Goal: Communication & Community: Answer question/provide support

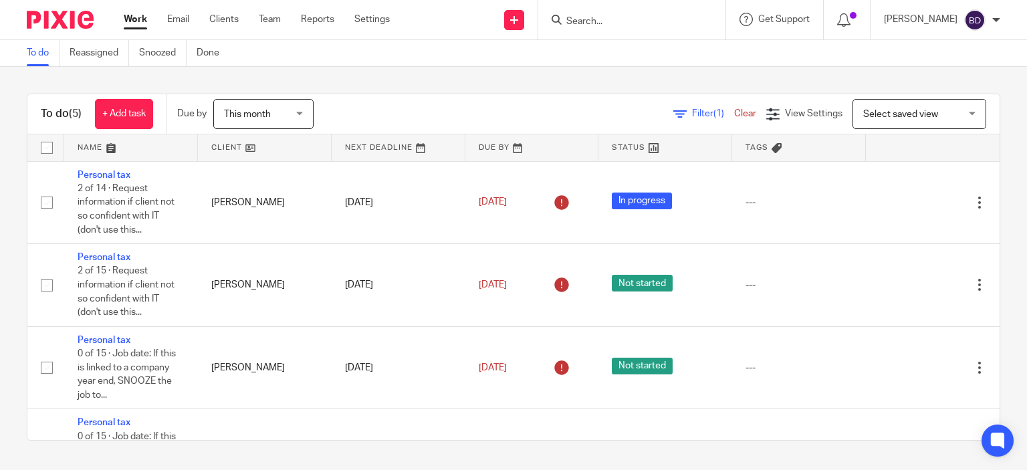
click at [572, 23] on input "Search" at bounding box center [625, 22] width 120 height 12
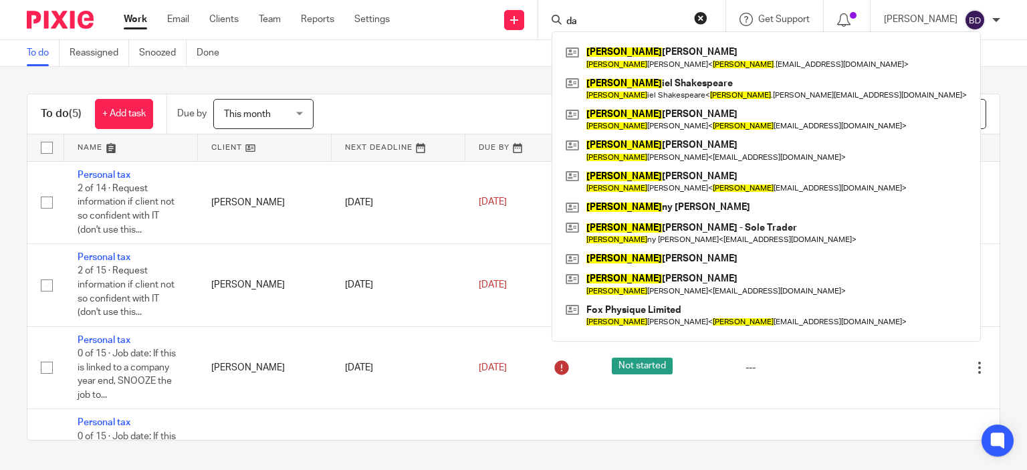
type input "d"
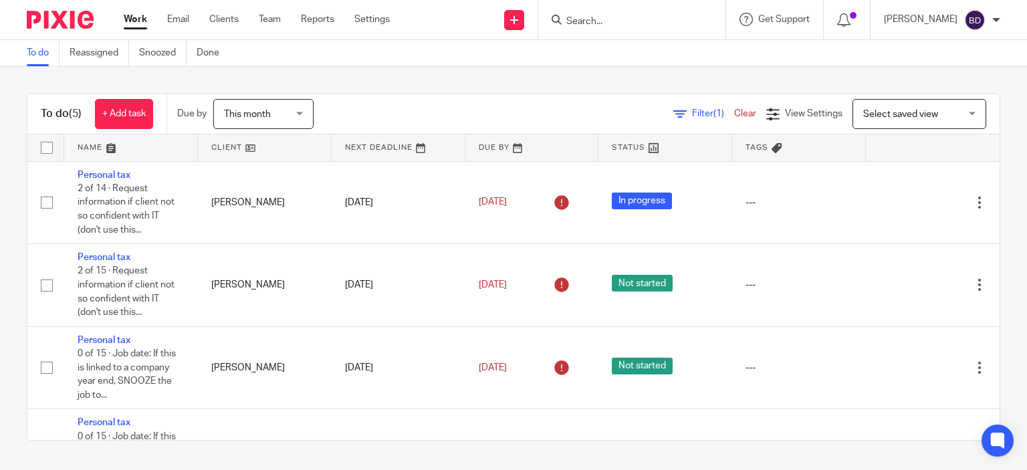
click at [587, 24] on input "Search" at bounding box center [625, 22] width 120 height 12
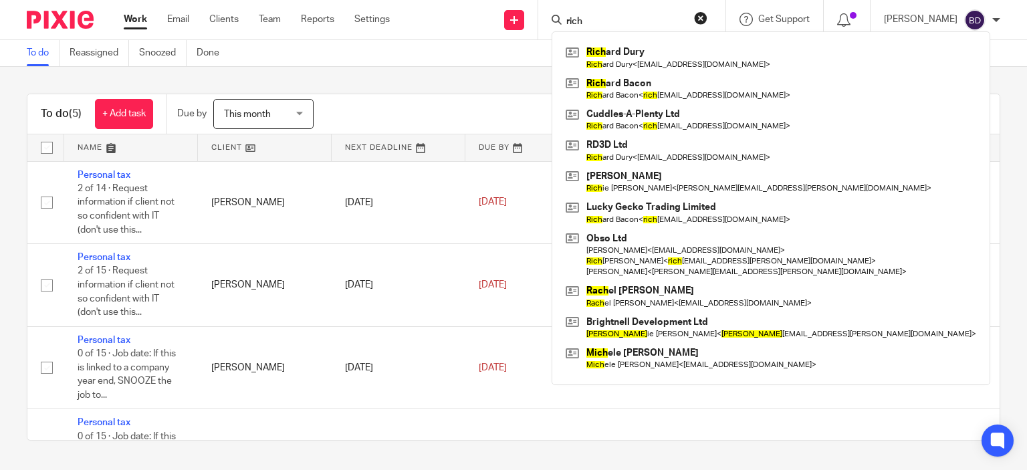
type input "rich"
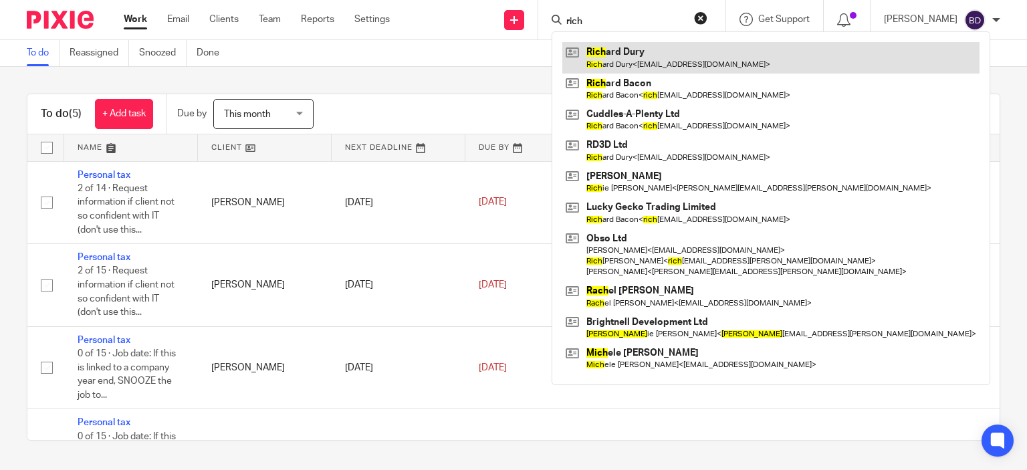
click at [629, 53] on link at bounding box center [770, 57] width 417 height 31
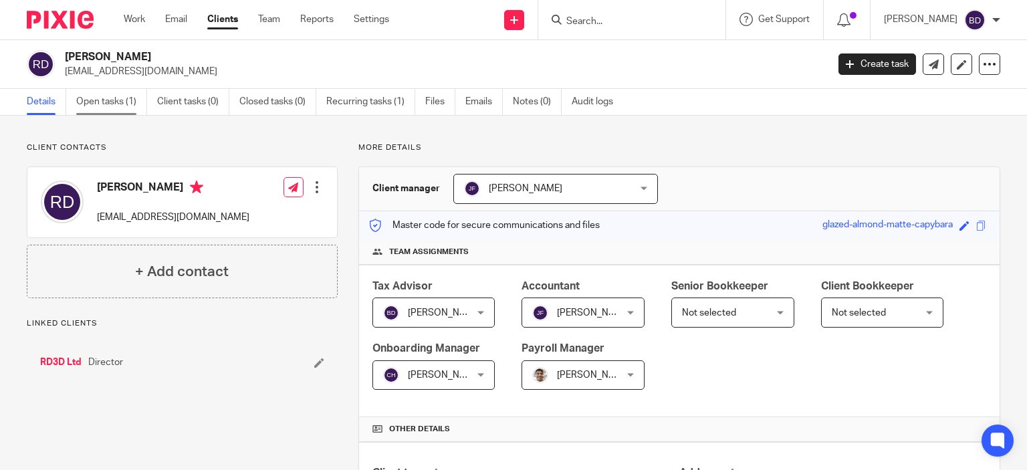
click at [98, 98] on link "Open tasks (1)" at bounding box center [111, 102] width 71 height 26
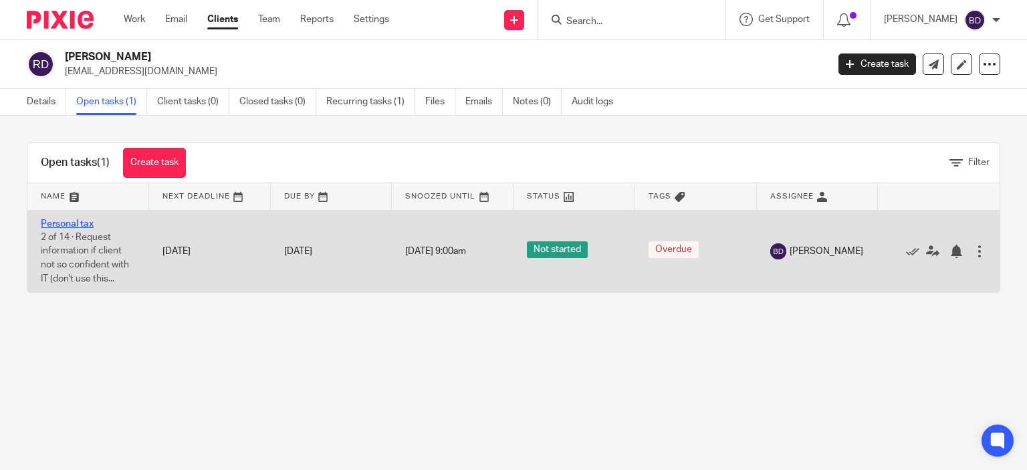
click at [75, 221] on link "Personal tax" at bounding box center [67, 223] width 53 height 9
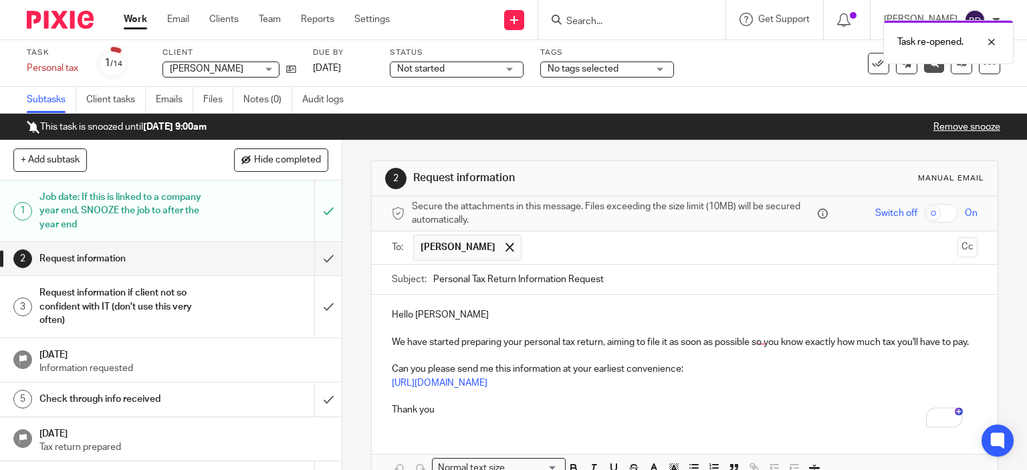
click at [472, 315] on p "Hello Richard" at bounding box center [685, 314] width 587 height 13
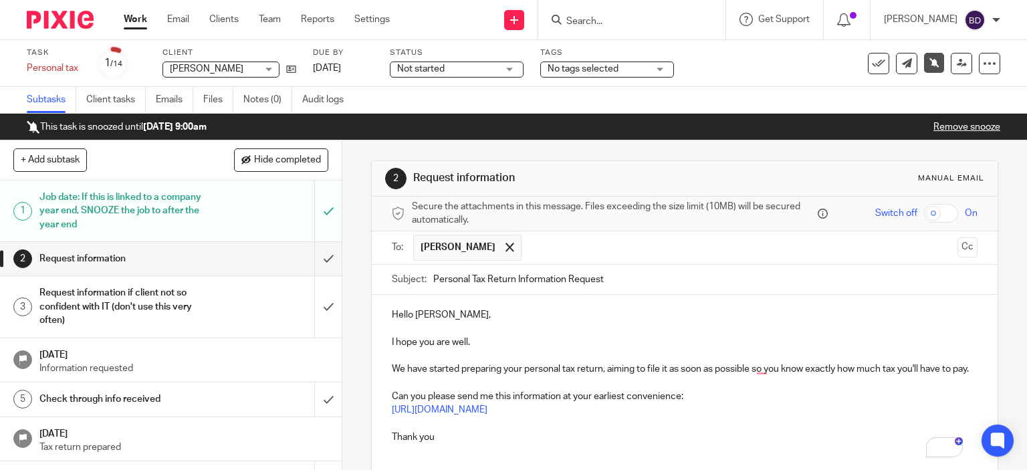
click at [401, 367] on p "We have started preparing your personal tax return, aiming to file it as soon a…" at bounding box center [685, 368] width 587 height 13
click at [461, 274] on input "Personal Tax Return Information Request" at bounding box center [705, 280] width 545 height 30
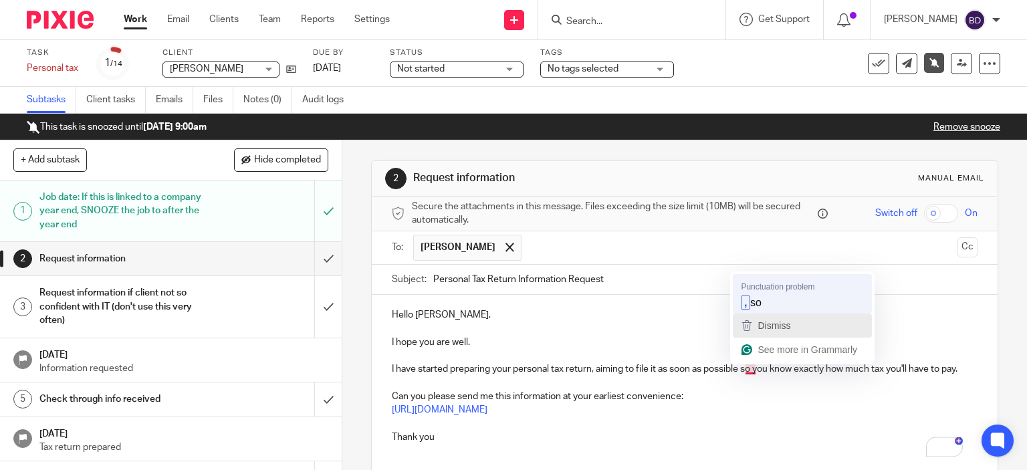
click at [760, 312] on div "Punctuation problem , so Dismiss See more in Grammarly" at bounding box center [802, 318] width 144 height 92
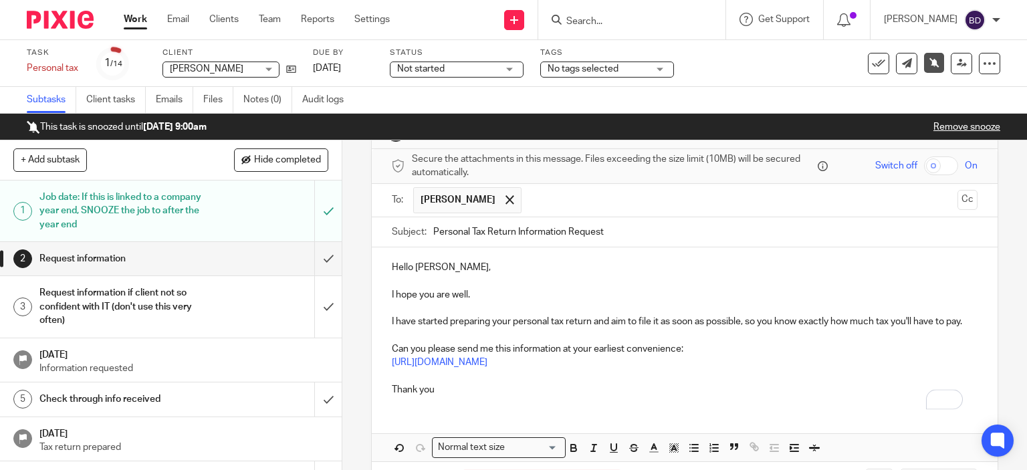
scroll to position [115, 0]
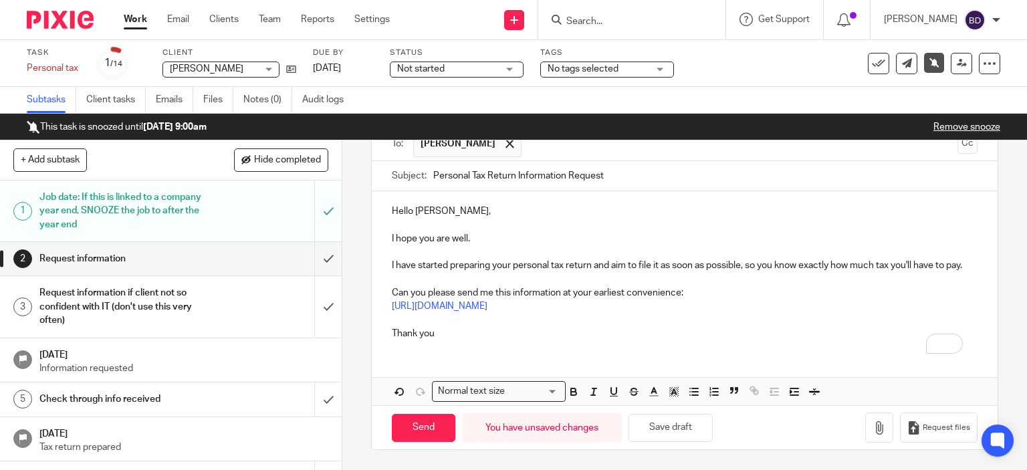
click at [521, 232] on p "I hope you are well." at bounding box center [685, 238] width 587 height 13
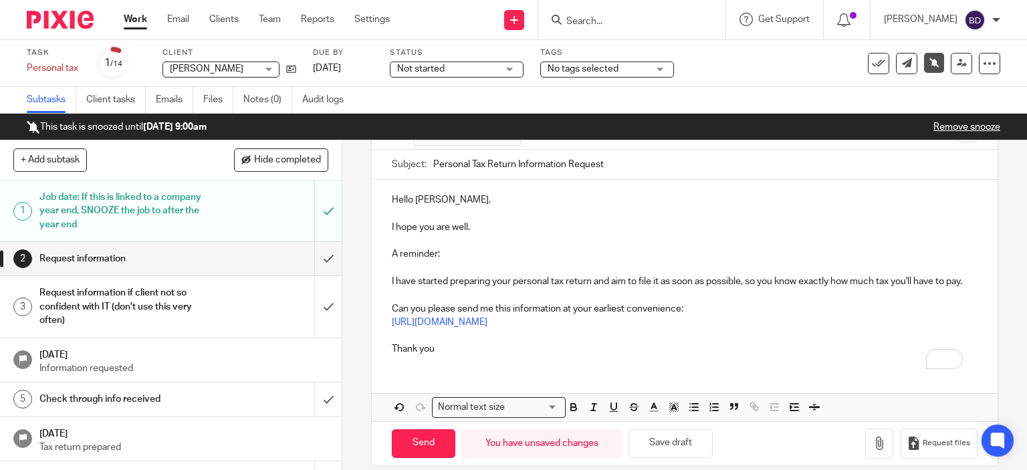
click at [678, 316] on p "Can you please send me this information at your earliest convenience:" at bounding box center [685, 308] width 587 height 13
click at [440, 356] on p "Thank you" at bounding box center [685, 348] width 587 height 13
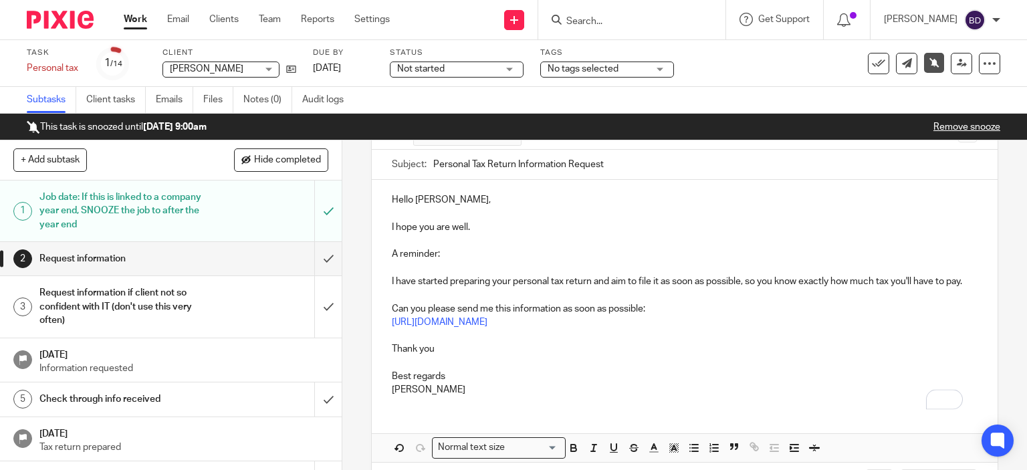
scroll to position [183, 0]
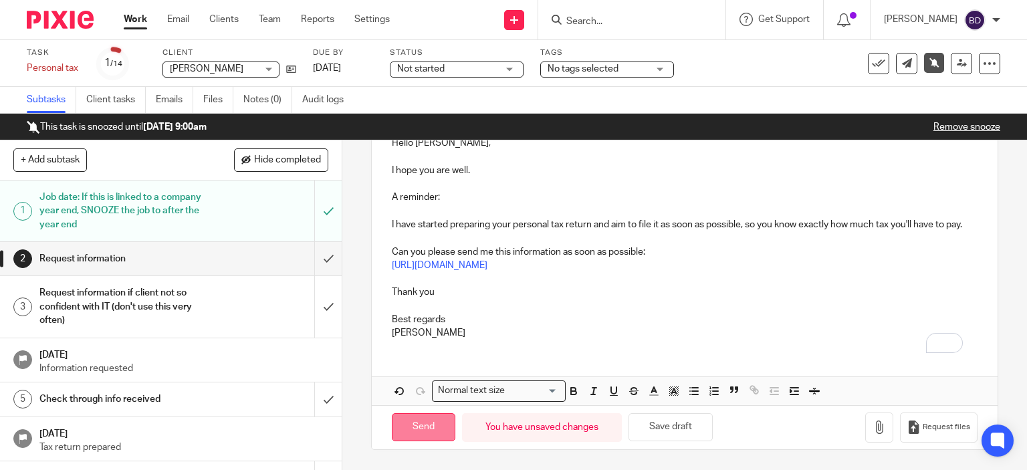
click at [412, 418] on input "Send" at bounding box center [424, 427] width 64 height 29
type input "Sent"
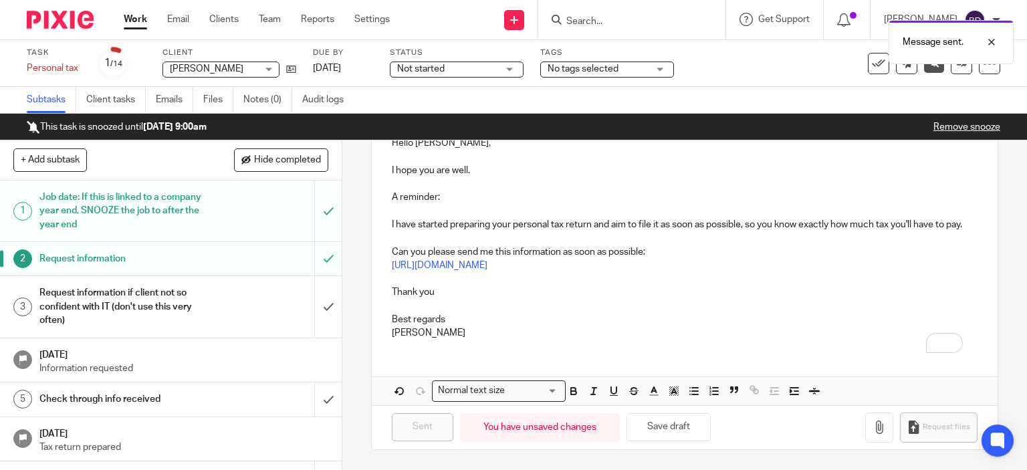
click at [137, 19] on link "Work" at bounding box center [135, 19] width 23 height 13
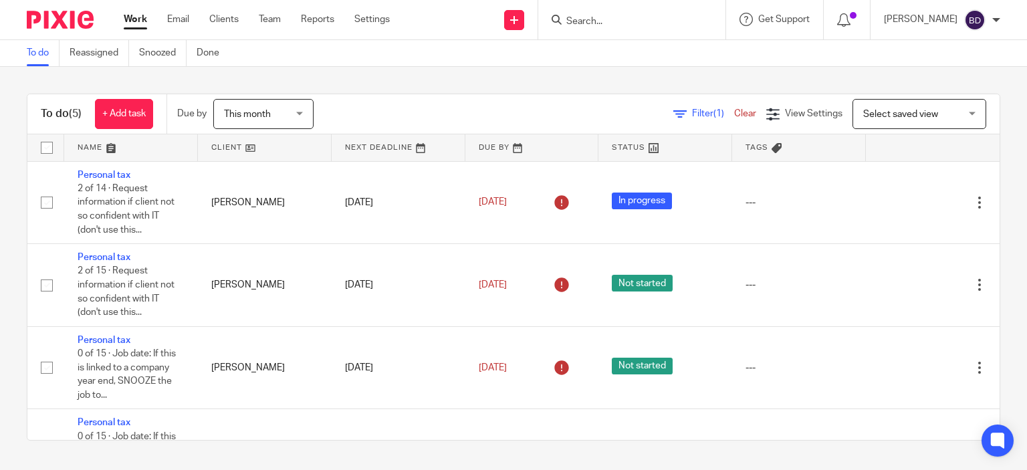
click at [616, 21] on input "Search" at bounding box center [625, 22] width 120 height 12
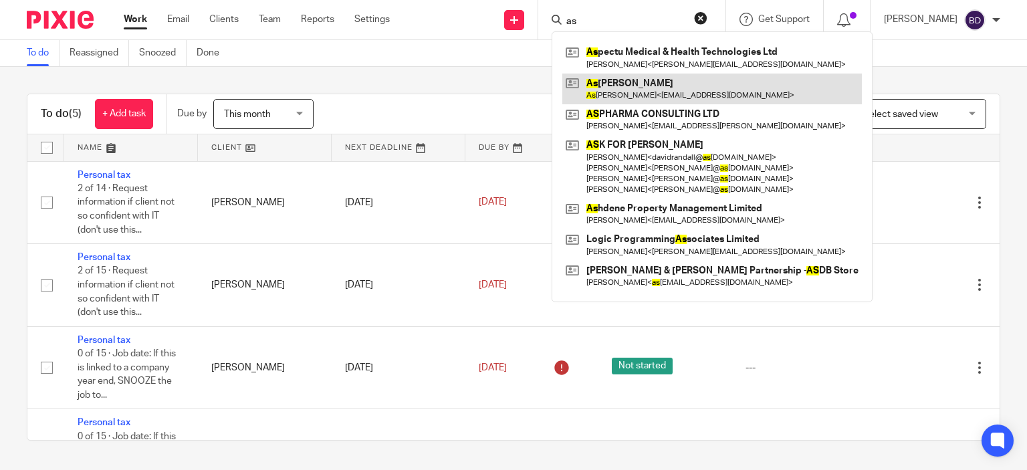
type input "as"
click at [654, 93] on link at bounding box center [712, 89] width 300 height 31
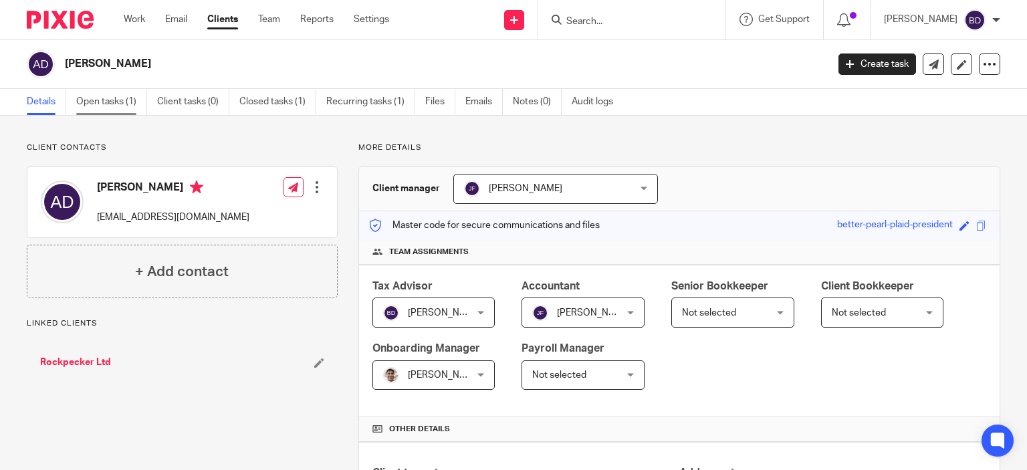
click at [104, 98] on link "Open tasks (1)" at bounding box center [111, 102] width 71 height 26
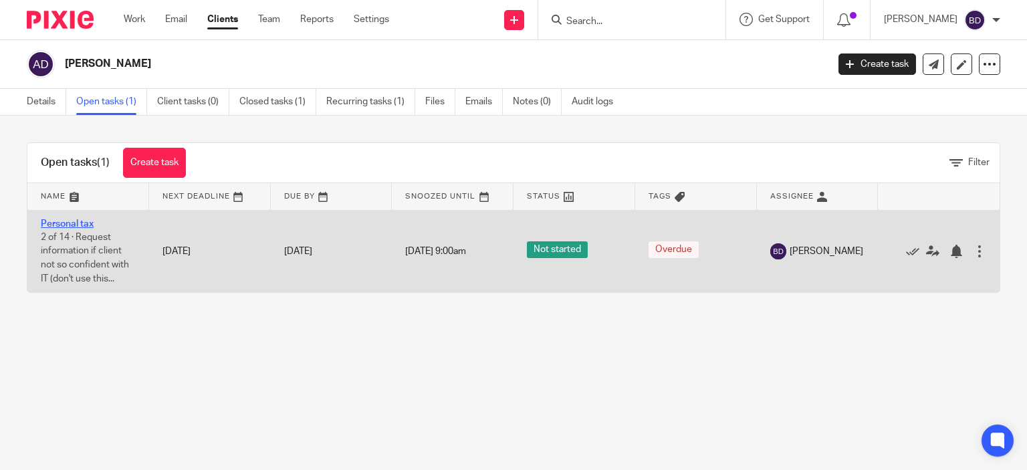
click at [76, 222] on link "Personal tax" at bounding box center [67, 223] width 53 height 9
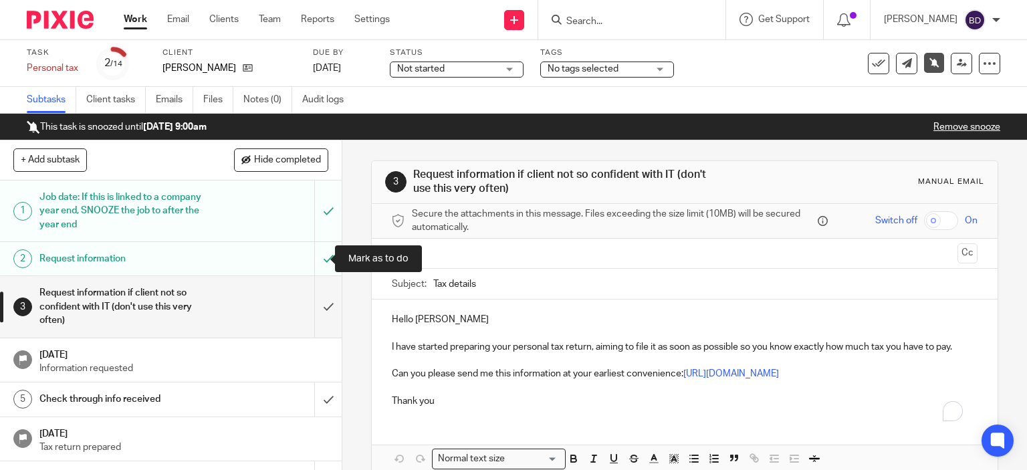
click at [315, 251] on input "submit" at bounding box center [171, 258] width 342 height 33
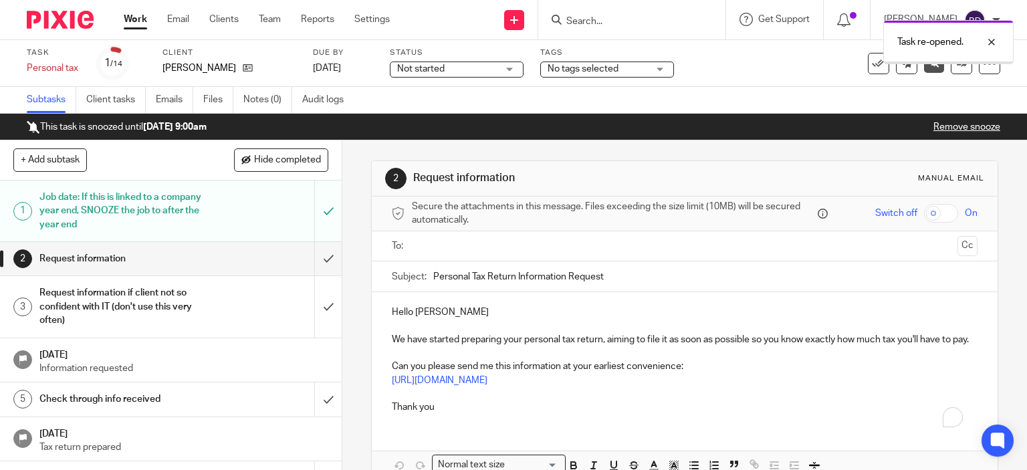
click at [436, 250] on input "text" at bounding box center [685, 246] width 536 height 15
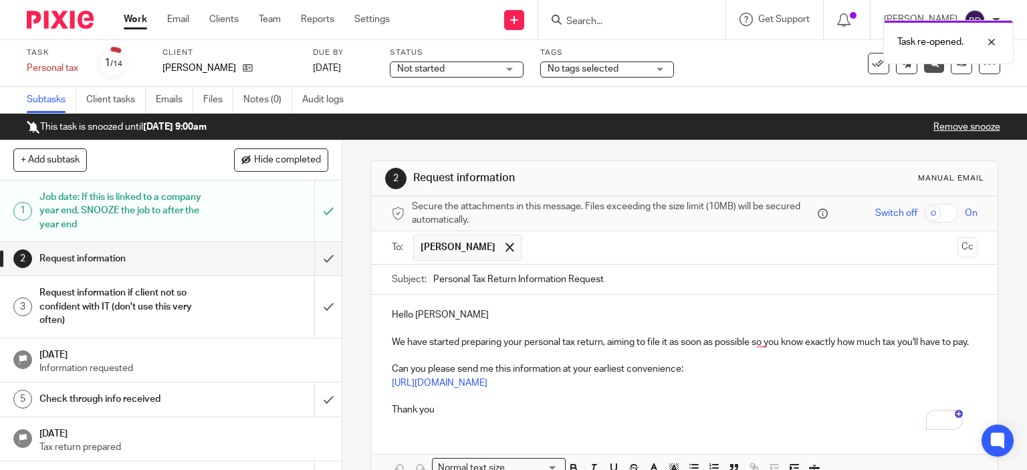
click at [457, 314] on p "Hello [PERSON_NAME]" at bounding box center [685, 314] width 587 height 13
click at [564, 253] on input "text" at bounding box center [740, 248] width 424 height 26
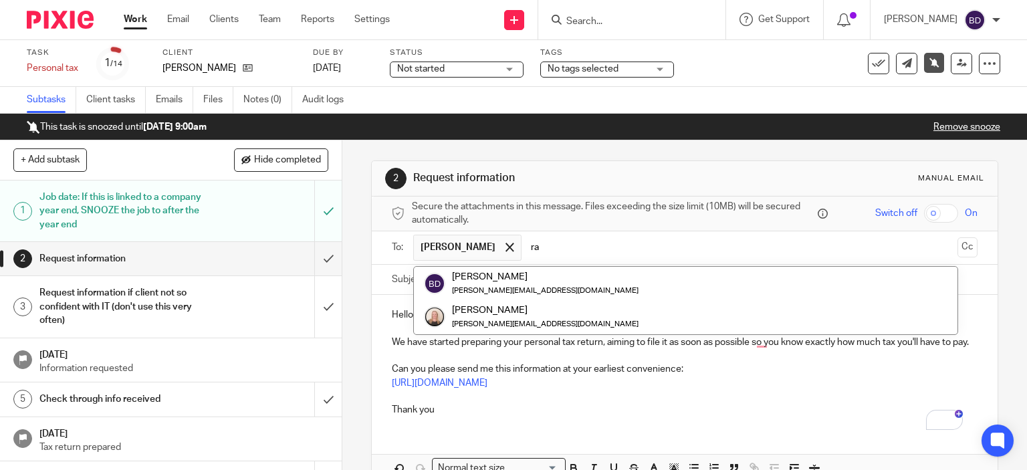
type input "r"
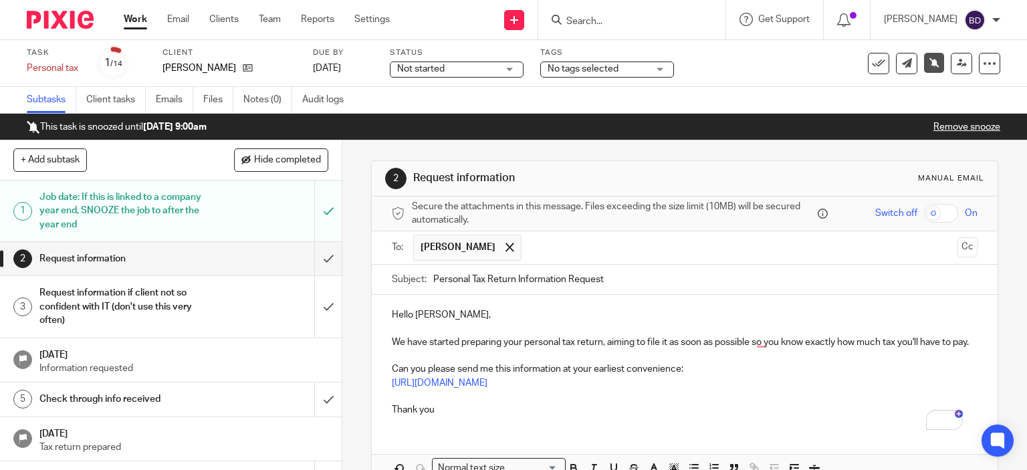
paste input ""[PERSON_NAME]" <[EMAIL_ADDRESS][DOMAIN_NAME]>"
type input ""[PERSON_NAME]" <[EMAIL_ADDRESS][DOMAIN_NAME]>"
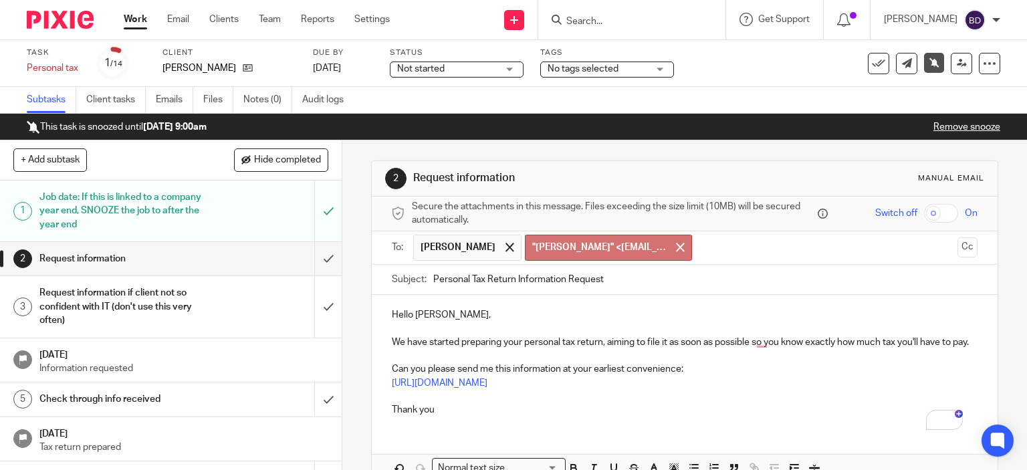
paste input ""[PERSON_NAME]" <[PERSON_NAME][EMAIL_ADDRESS][DOMAIN_NAME]>"
type input ""[PERSON_NAME]" <[PERSON_NAME][EMAIL_ADDRESS][DOMAIN_NAME]>"
click at [399, 344] on div "Hello Ashima, We have started preparing your personal tax return, aiming to fil…" at bounding box center [685, 361] width 627 height 132
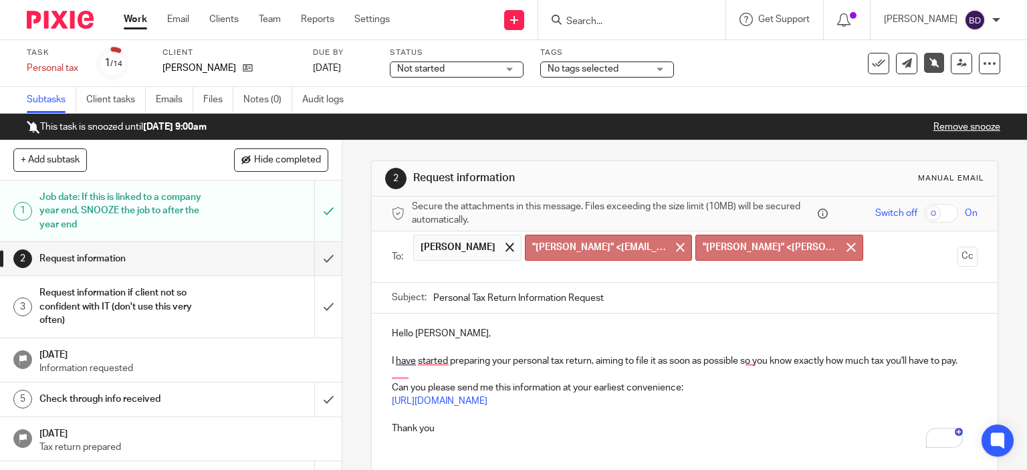
click at [478, 334] on p "Hello Ashima," at bounding box center [685, 333] width 587 height 13
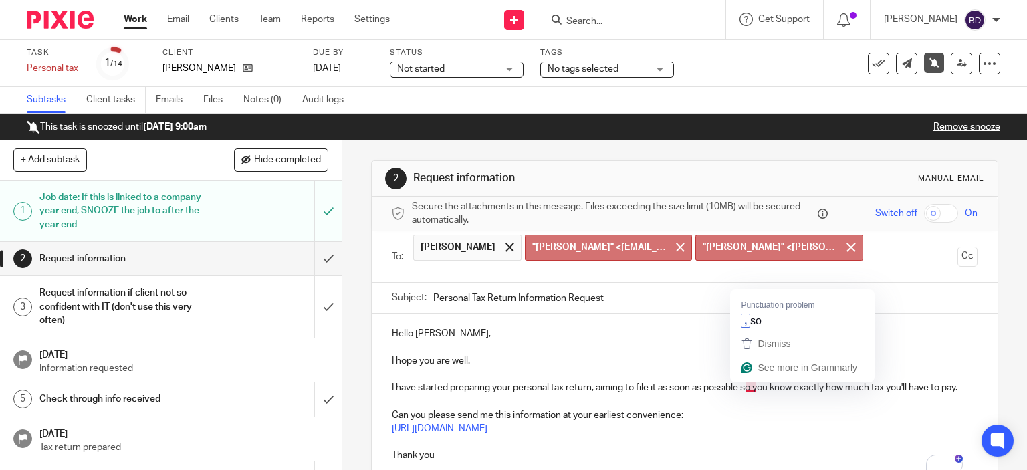
click at [739, 385] on p "I have started preparing your personal tax return, aiming to file it as soon as…" at bounding box center [685, 387] width 587 height 13
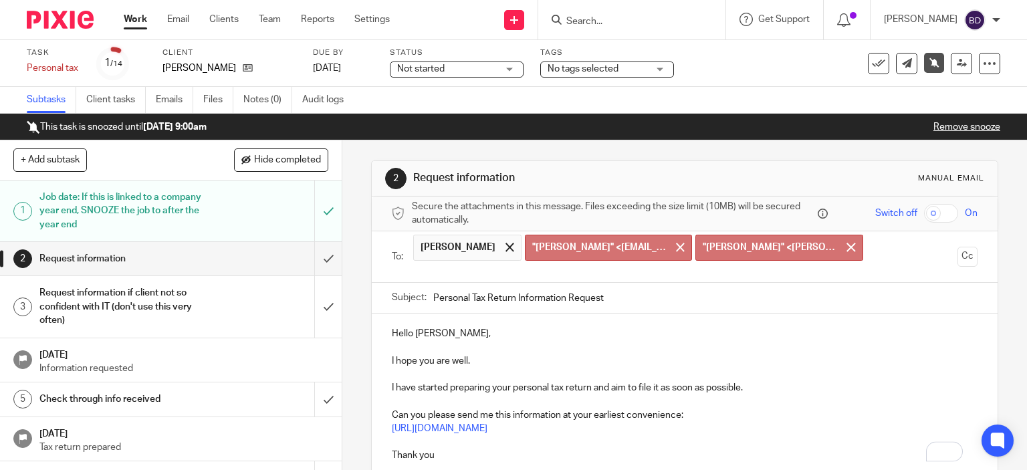
drag, startPoint x: 678, startPoint y: 414, endPoint x: 777, endPoint y: 446, distance: 104.1
click at [680, 415] on p "Can you please send me this information at your earliest convenience:" at bounding box center [685, 415] width 587 height 13
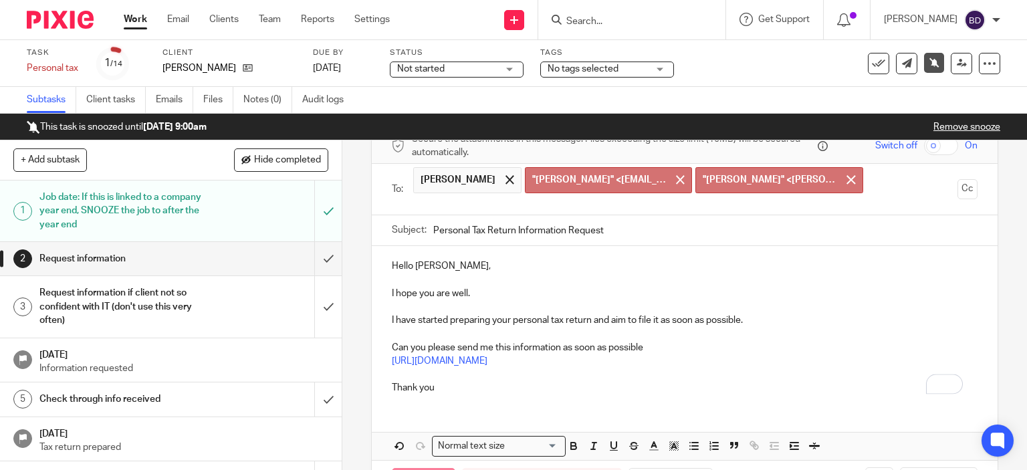
scroll to position [120, 0]
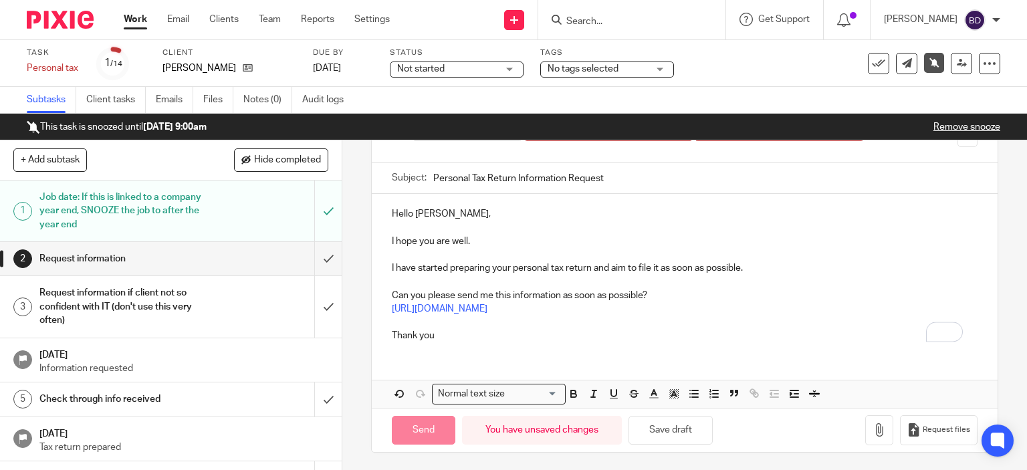
click at [455, 336] on p "Thank you" at bounding box center [685, 335] width 587 height 13
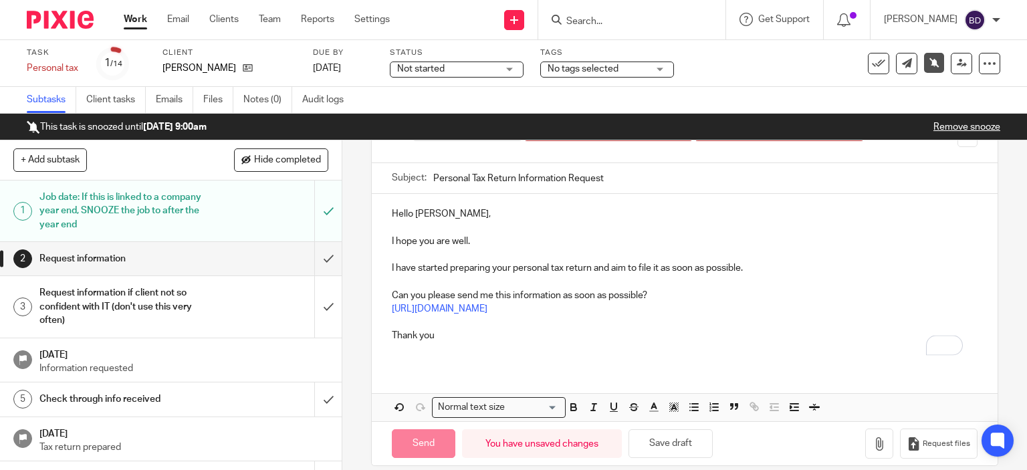
click at [423, 294] on p "Can you please send me this information as soon as possible?" at bounding box center [685, 295] width 587 height 13
click at [589, 294] on p "Please send me this information as soon as possible?" at bounding box center [685, 295] width 587 height 13
click at [462, 336] on p "Thank you" at bounding box center [685, 335] width 587 height 13
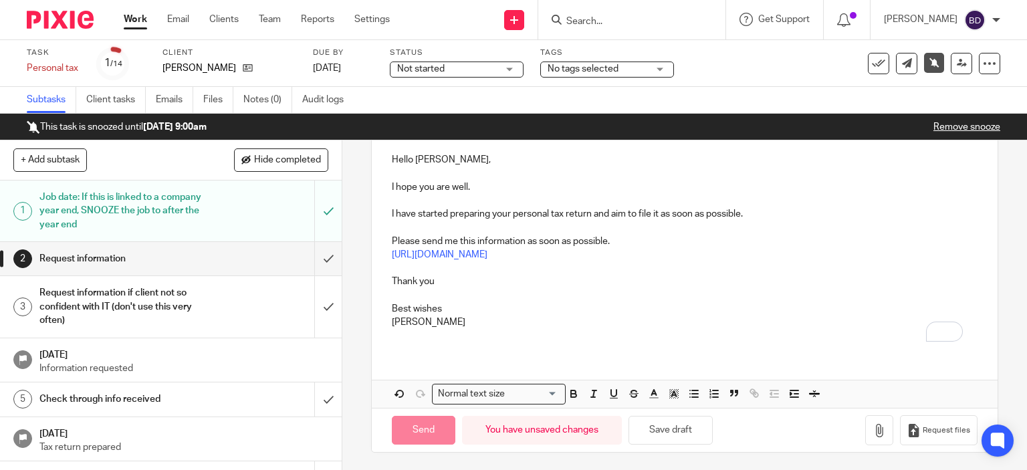
scroll to position [40, 0]
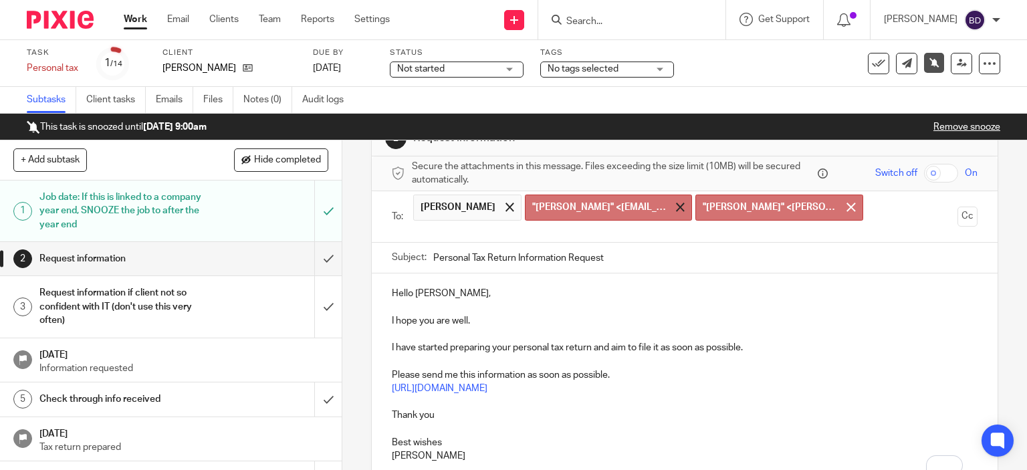
click at [676, 205] on span at bounding box center [680, 207] width 9 height 9
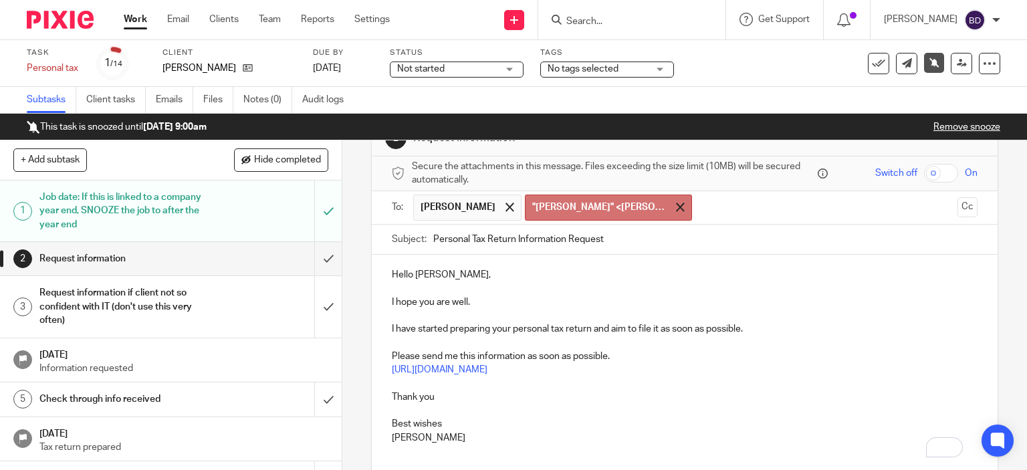
click at [676, 207] on span at bounding box center [680, 207] width 9 height 9
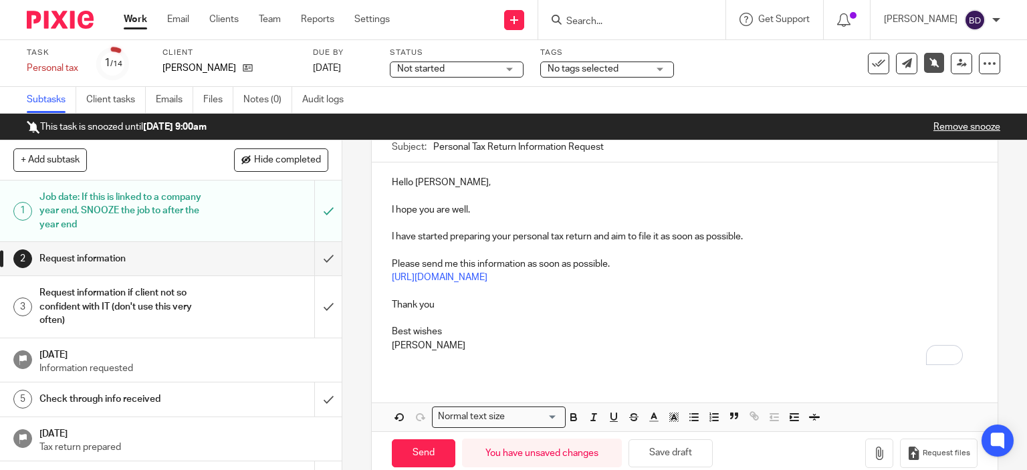
scroll to position [155, 0]
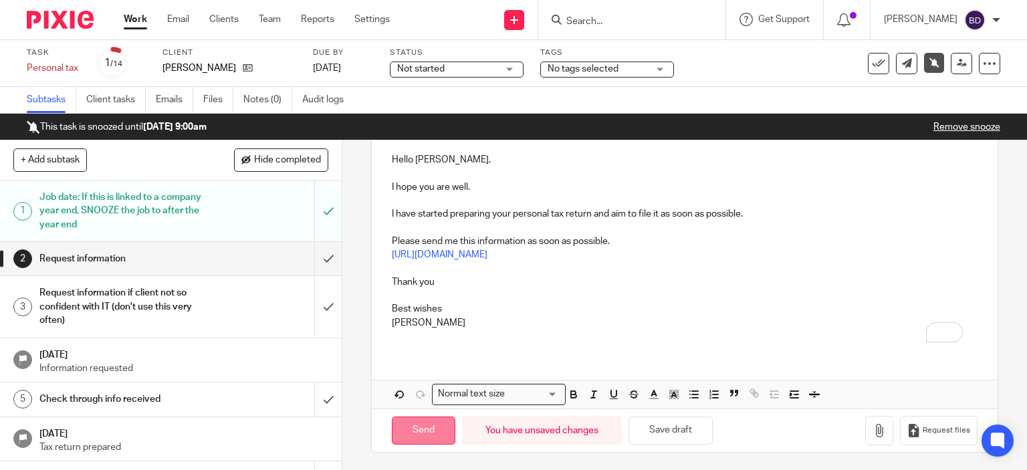
click at [410, 433] on input "Send" at bounding box center [424, 431] width 64 height 29
type input "Sent"
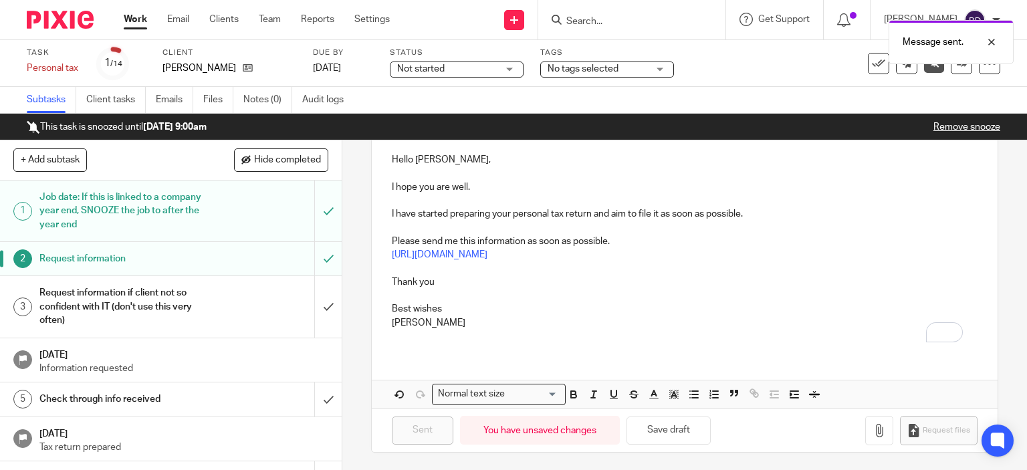
click at [597, 23] on div "Message sent." at bounding box center [764, 38] width 500 height 51
click at [572, 29] on div "Message sent." at bounding box center [764, 38] width 500 height 51
click at [569, 18] on div "Message sent." at bounding box center [764, 38] width 500 height 51
click at [568, 15] on div "Message sent." at bounding box center [764, 38] width 500 height 51
click at [130, 18] on link "Work" at bounding box center [135, 19] width 23 height 13
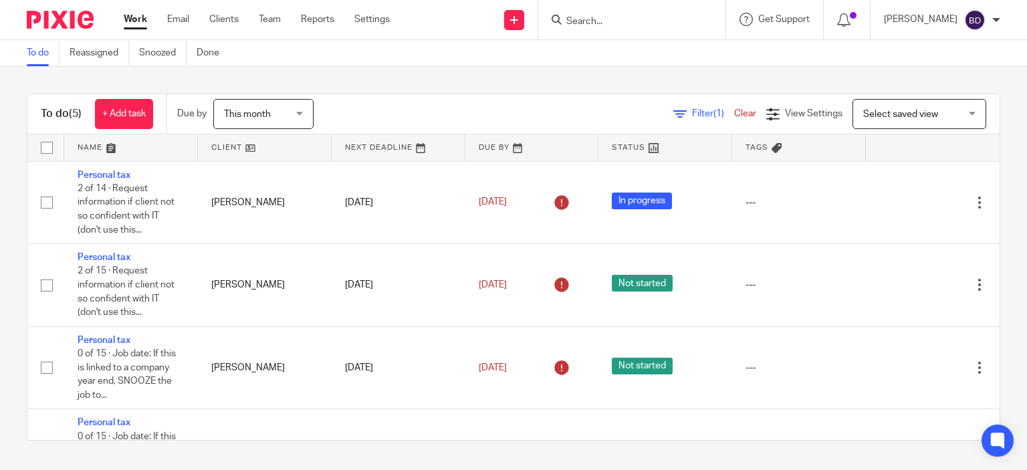
click at [583, 21] on input "Search" at bounding box center [625, 22] width 120 height 12
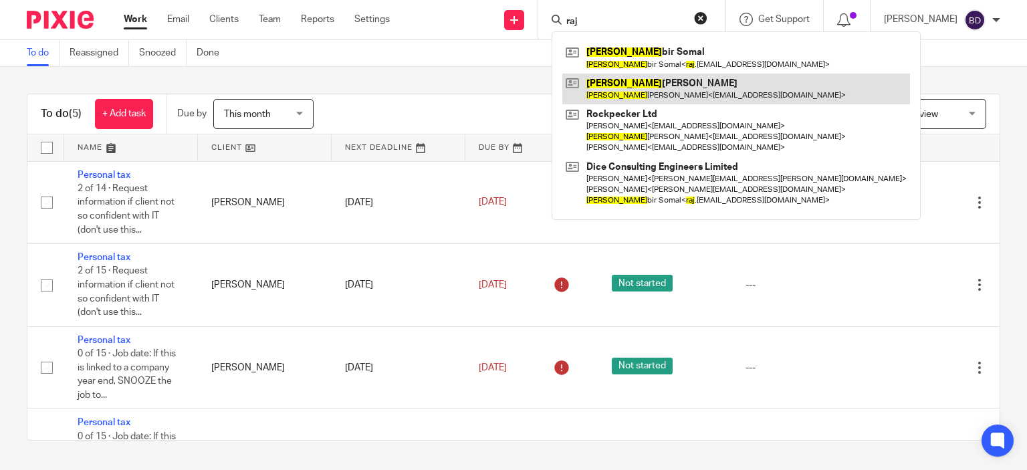
type input "raj"
click at [663, 92] on link at bounding box center [736, 89] width 348 height 31
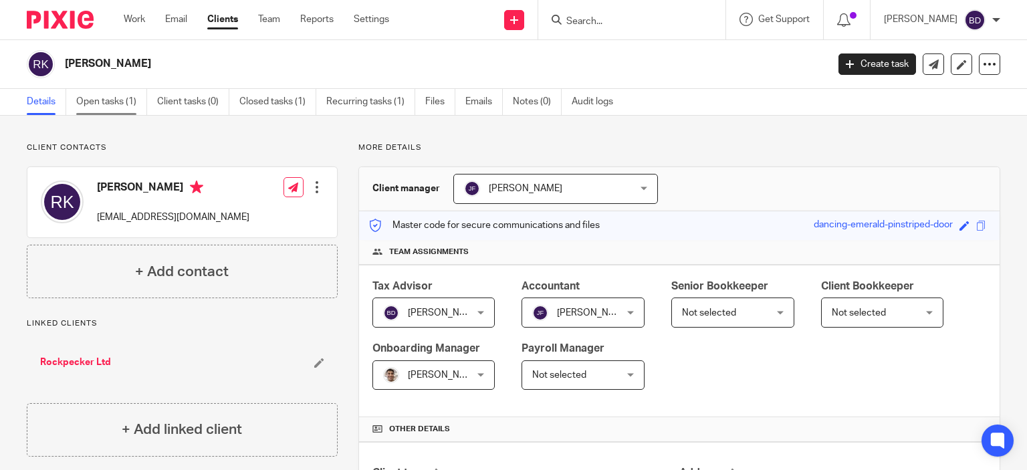
click at [114, 98] on link "Open tasks (1)" at bounding box center [111, 102] width 71 height 26
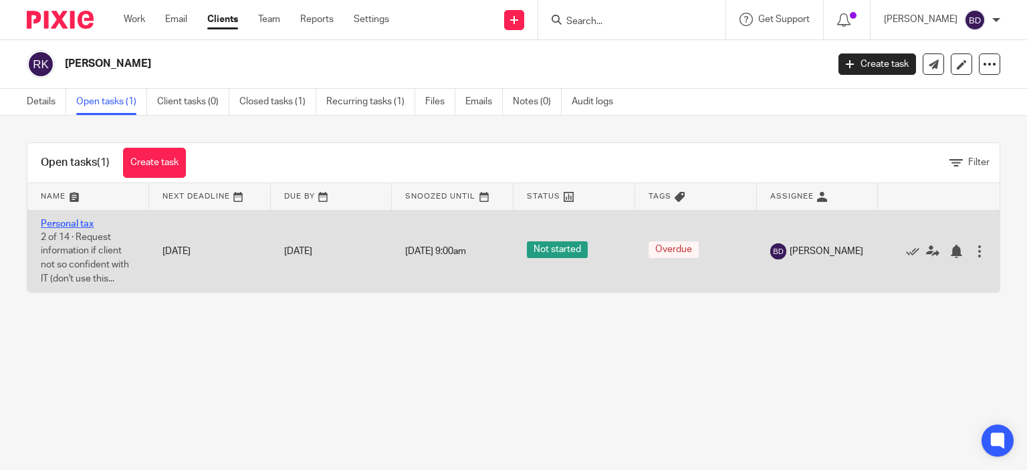
click at [72, 221] on link "Personal tax" at bounding box center [67, 223] width 53 height 9
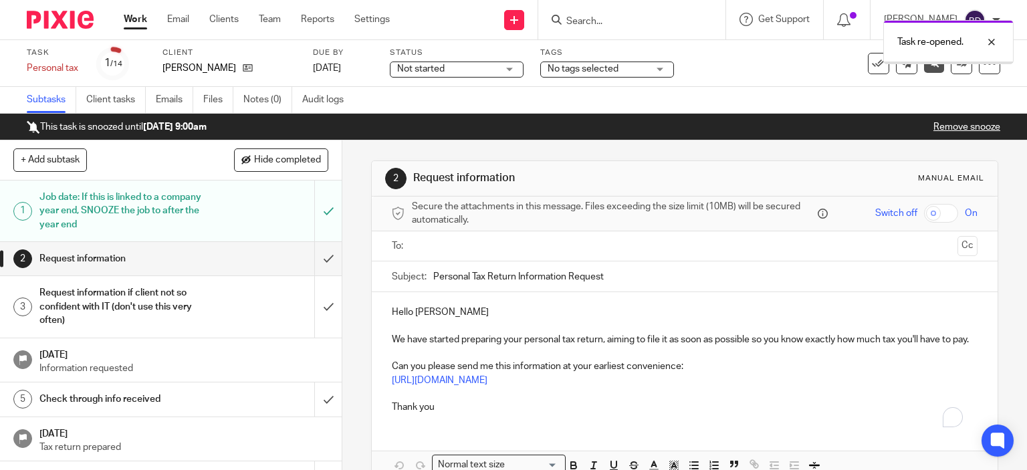
click at [476, 245] on input "text" at bounding box center [685, 246] width 536 height 15
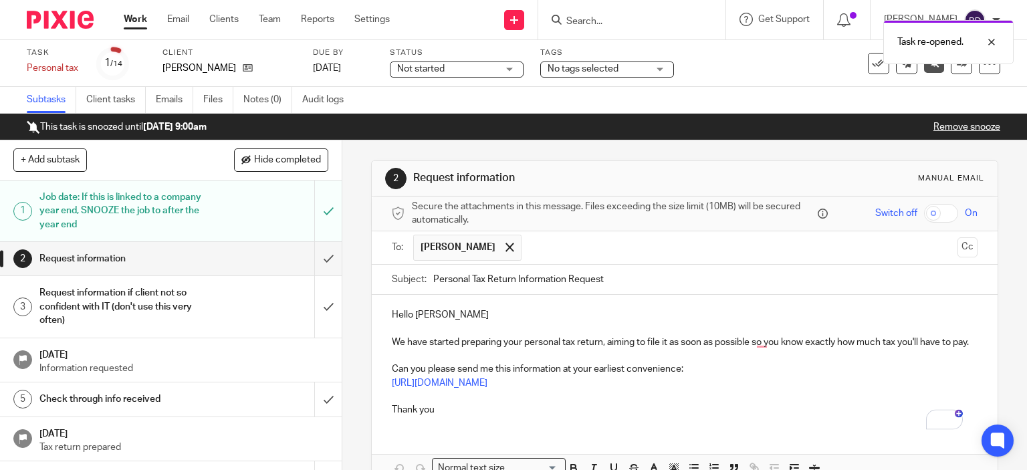
click at [471, 312] on p "Hello Rajnish" at bounding box center [685, 314] width 587 height 13
click at [403, 342] on p "We have started preparing your personal tax return, aiming to file it as soon a…" at bounding box center [685, 342] width 587 height 13
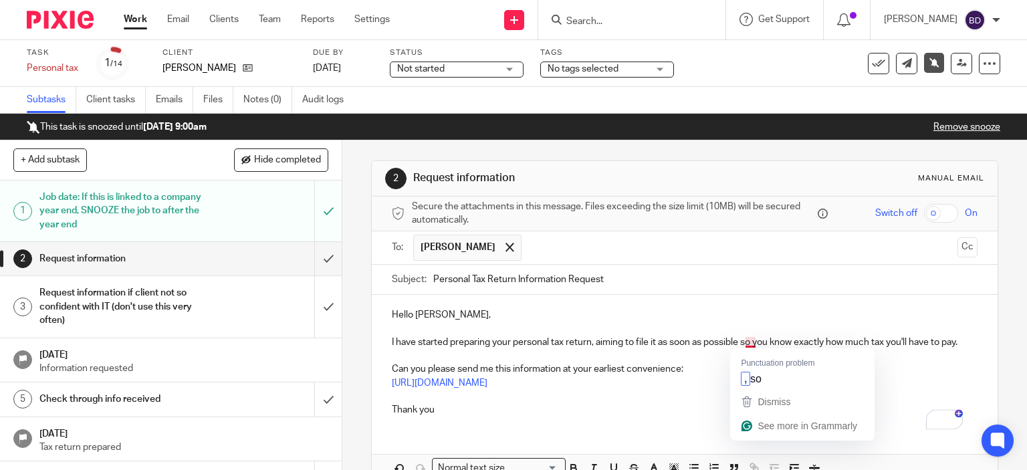
click at [739, 340] on p "I have started preparing your personal tax return, aiming to file it as soon as…" at bounding box center [685, 342] width 587 height 13
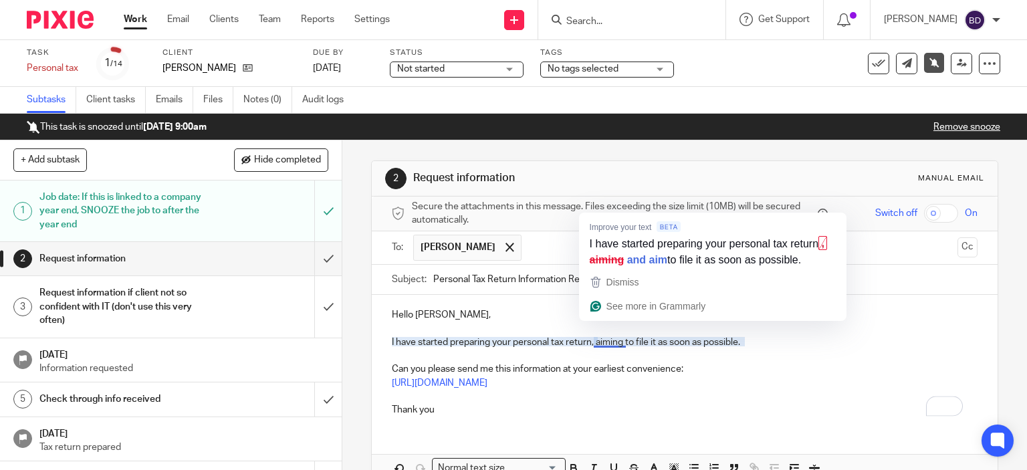
click at [601, 342] on p "I have started preparing your personal tax return, aiming to file it as soon as…" at bounding box center [685, 342] width 587 height 13
click at [602, 344] on p "I have started preparing your personal tax return, aiming to file it as soon as…" at bounding box center [685, 342] width 587 height 13
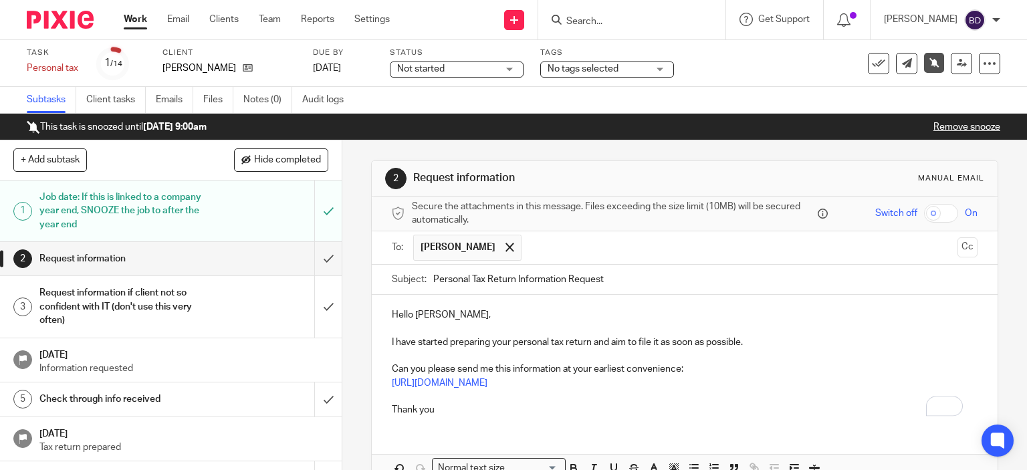
click at [423, 370] on p "Can you please send me this information at your earliest convenience:" at bounding box center [685, 368] width 587 height 13
click at [641, 371] on p "Please send me this information at your earliest convenience:" at bounding box center [685, 368] width 587 height 13
click at [455, 415] on p "Thank you" at bounding box center [685, 409] width 587 height 13
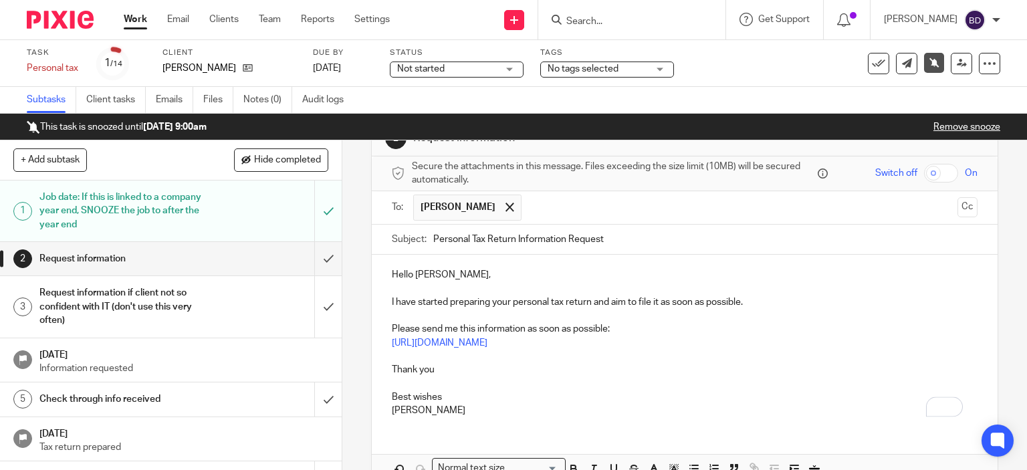
scroll to position [115, 0]
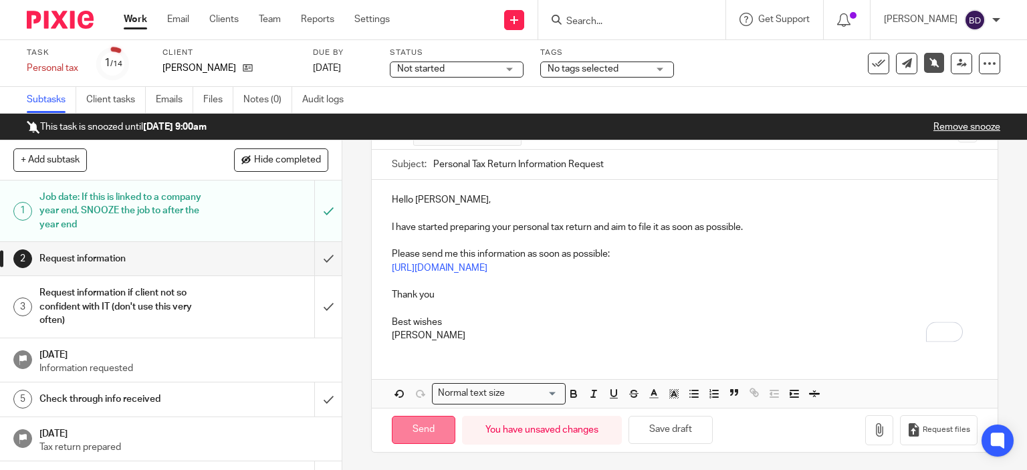
click at [427, 429] on input "Send" at bounding box center [424, 430] width 64 height 29
type input "Sent"
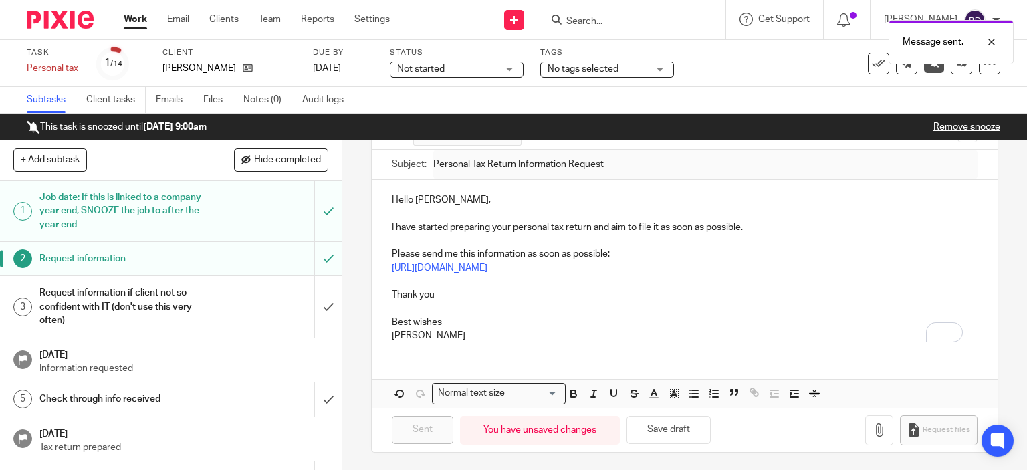
click at [139, 21] on link "Work" at bounding box center [135, 19] width 23 height 13
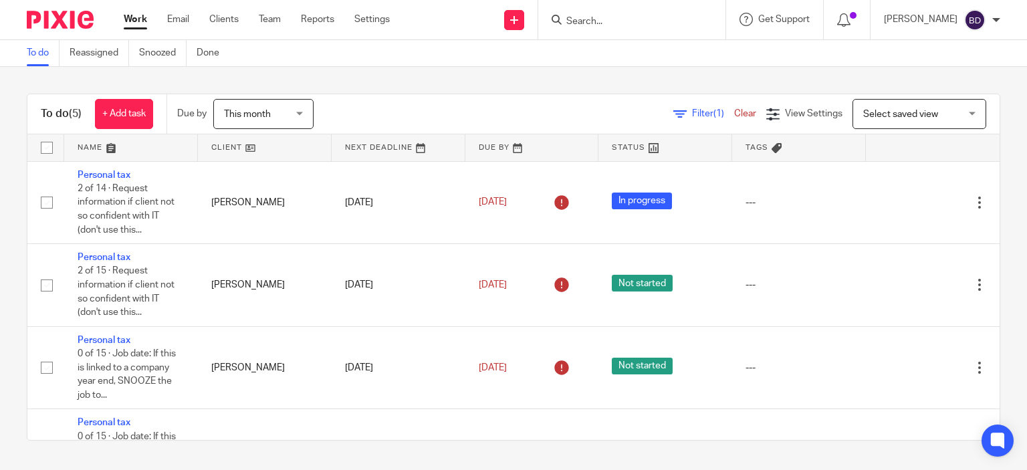
click at [597, 21] on input "Search" at bounding box center [625, 22] width 120 height 12
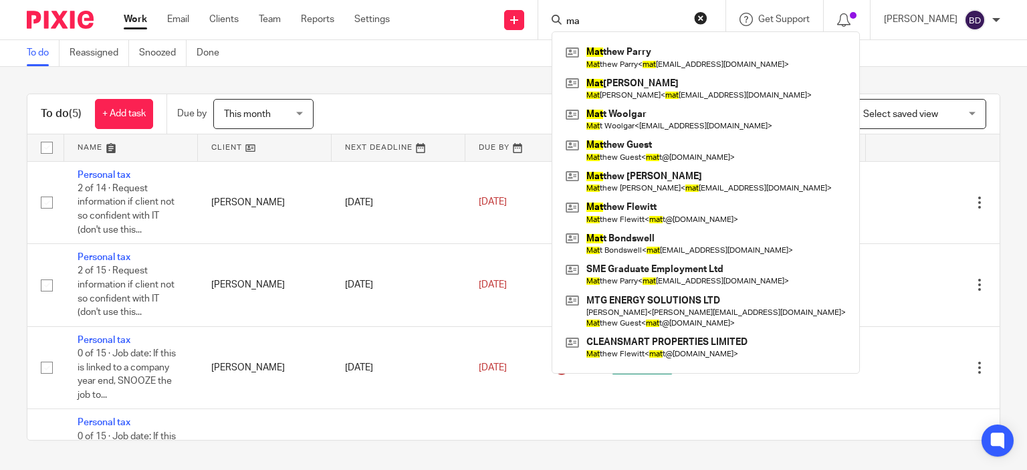
type input "m"
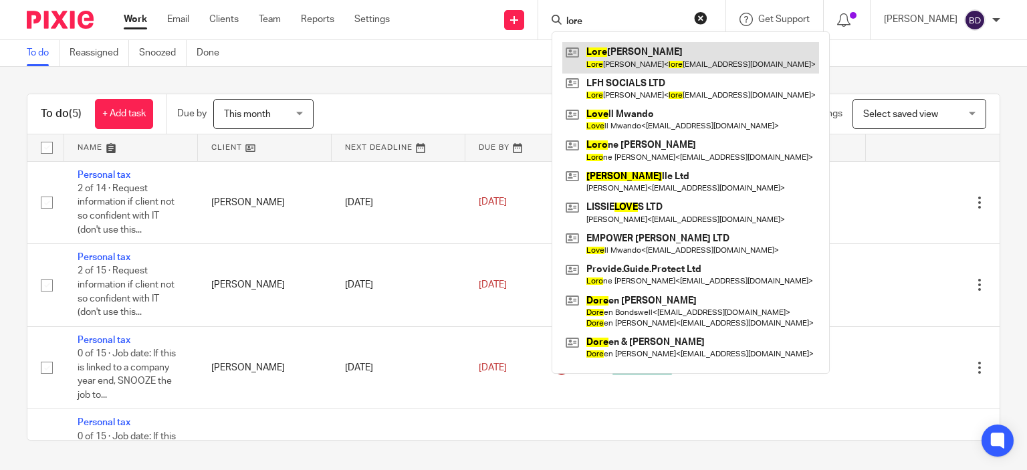
type input "lore"
click at [720, 56] on link at bounding box center [690, 57] width 257 height 31
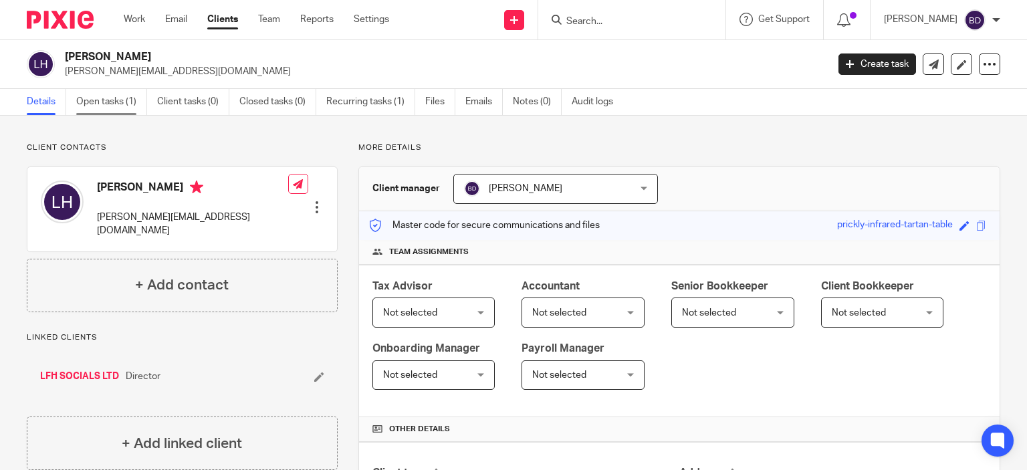
click at [94, 98] on link "Open tasks (1)" at bounding box center [111, 102] width 71 height 26
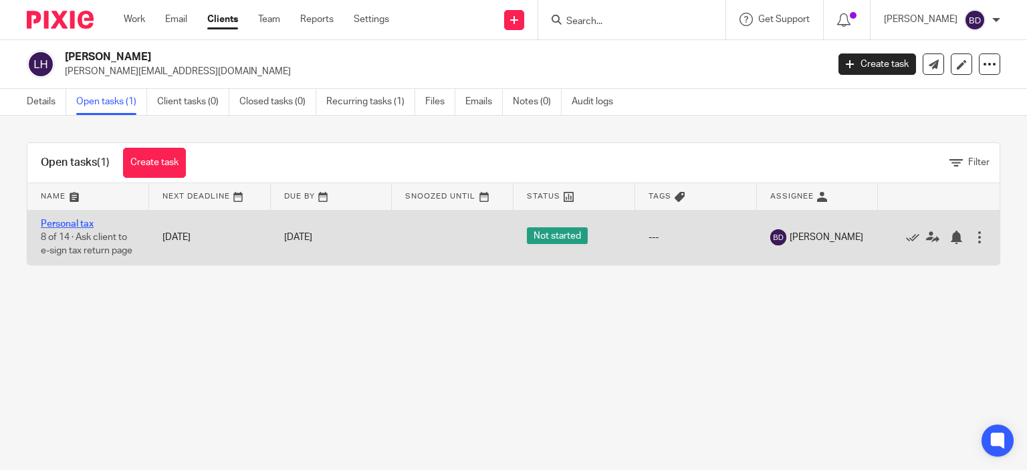
click at [69, 224] on link "Personal tax" at bounding box center [67, 223] width 53 height 9
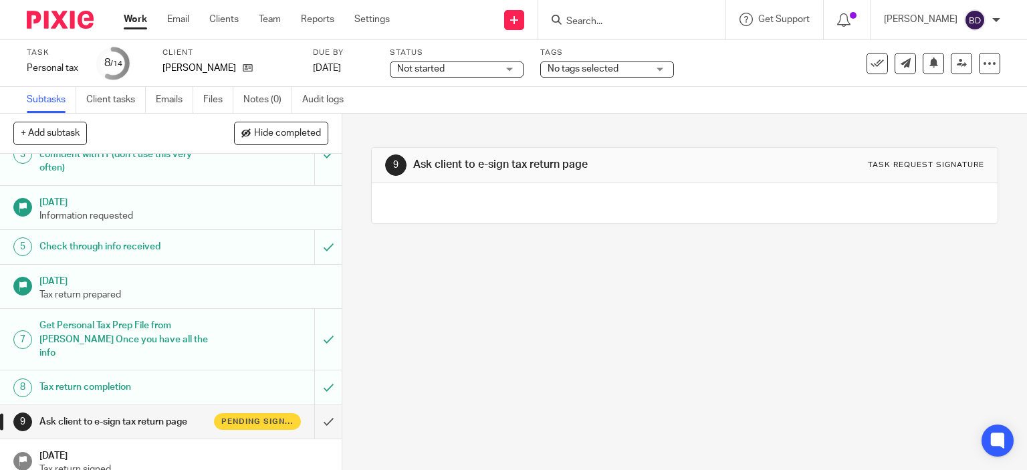
scroll to position [201, 0]
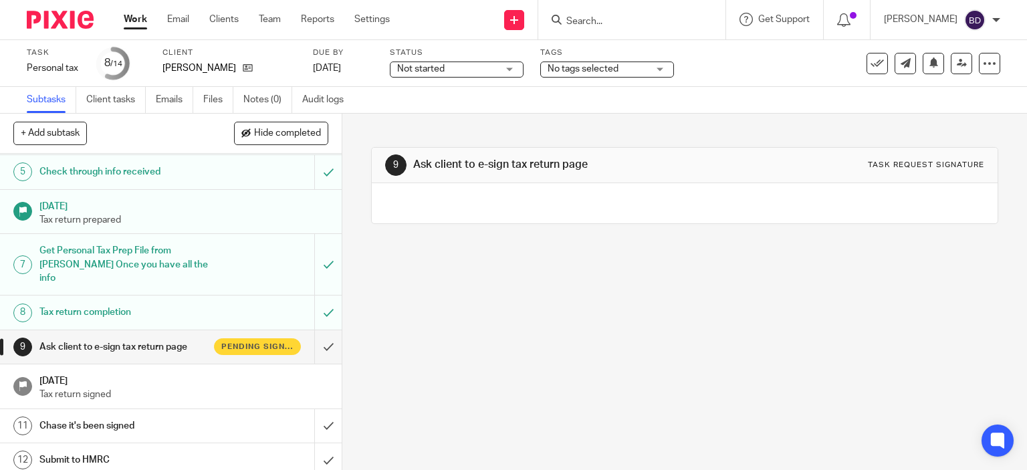
click at [148, 337] on h1 "Ask client to e-sign tax return page" at bounding box center [126, 347] width 175 height 20
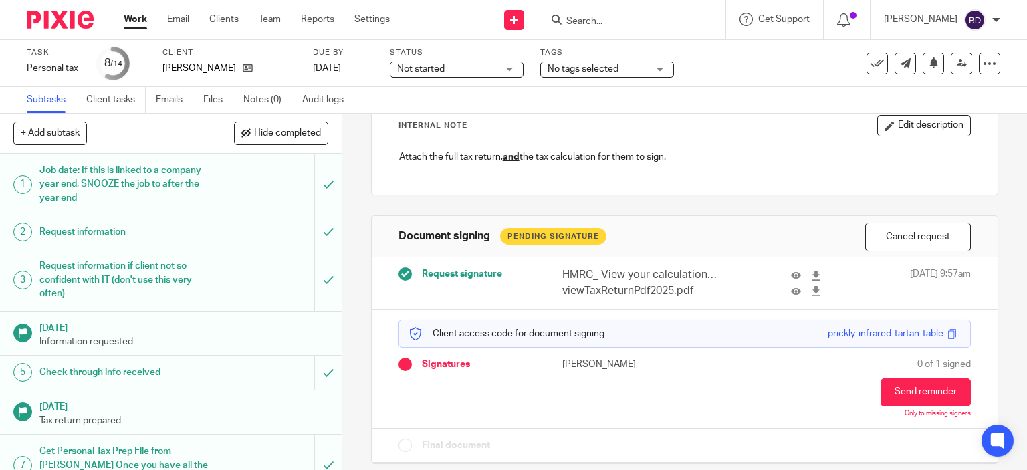
scroll to position [94, 0]
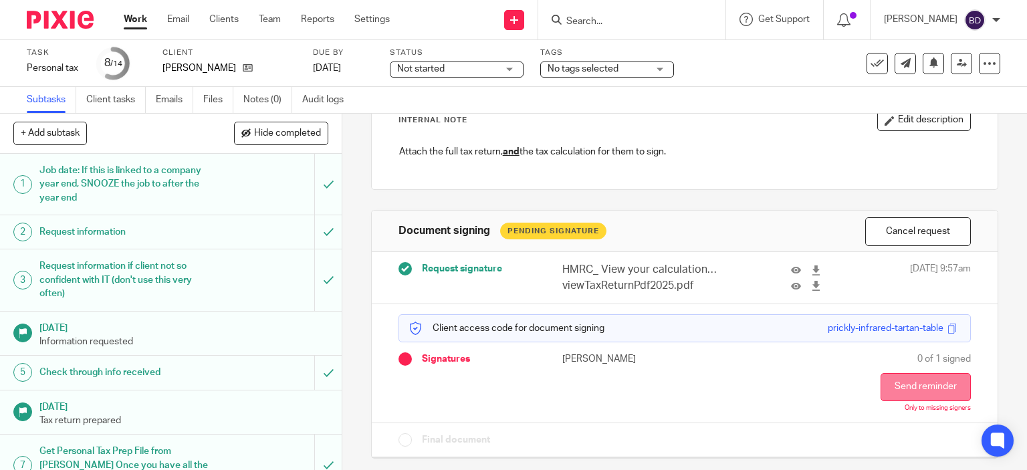
click at [907, 387] on button "Send reminder" at bounding box center [926, 387] width 90 height 28
click at [828, 327] on div "prickly-infrared-tartan-table" at bounding box center [886, 328] width 116 height 13
drag, startPoint x: 805, startPoint y: 326, endPoint x: 924, endPoint y: 333, distance: 119.9
click at [924, 333] on div "Client access code for document signing prickly-infrared-tartan-table" at bounding box center [685, 328] width 573 height 28
copy div "prickly-infrared-tartan-table"
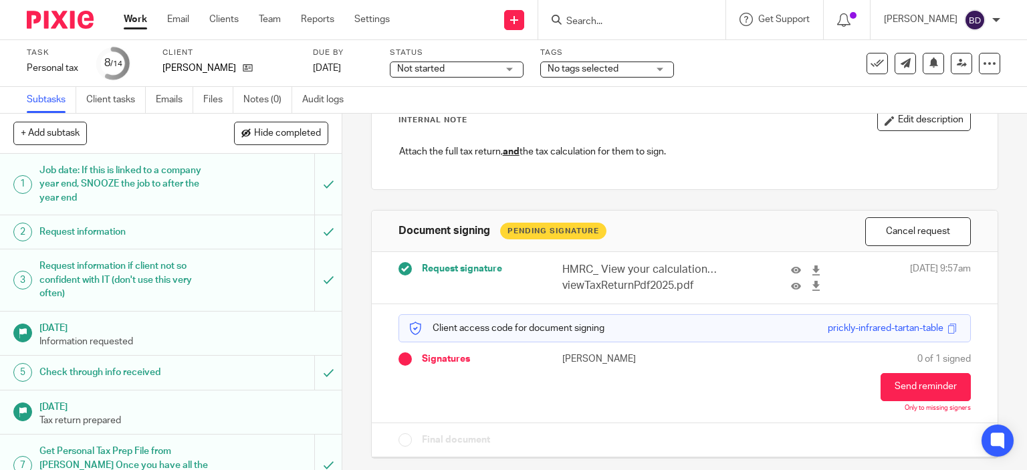
click at [587, 23] on input "Search" at bounding box center [625, 22] width 120 height 12
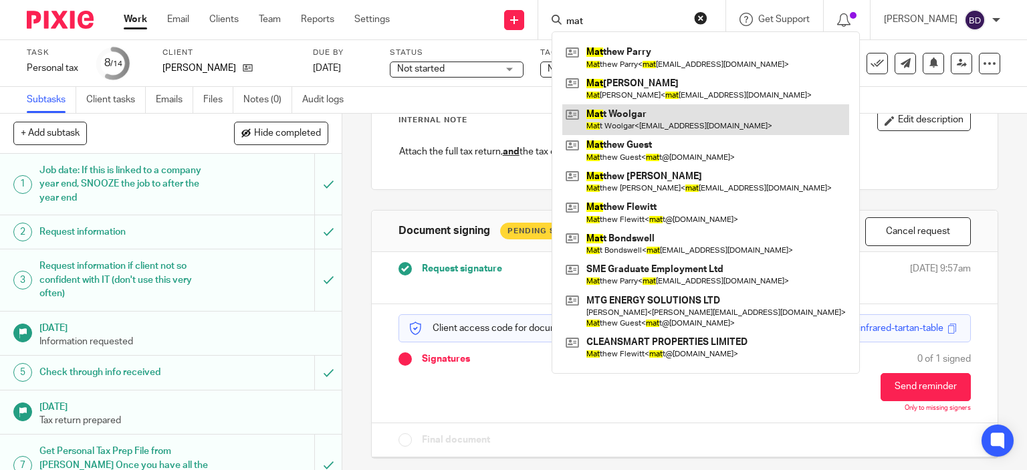
type input "mat"
click at [671, 112] on link at bounding box center [705, 119] width 287 height 31
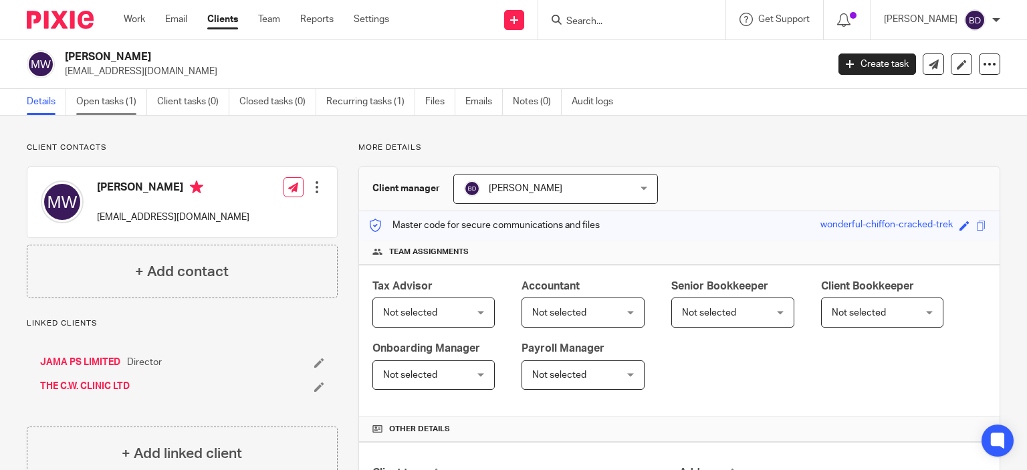
click at [114, 97] on link "Open tasks (1)" at bounding box center [111, 102] width 71 height 26
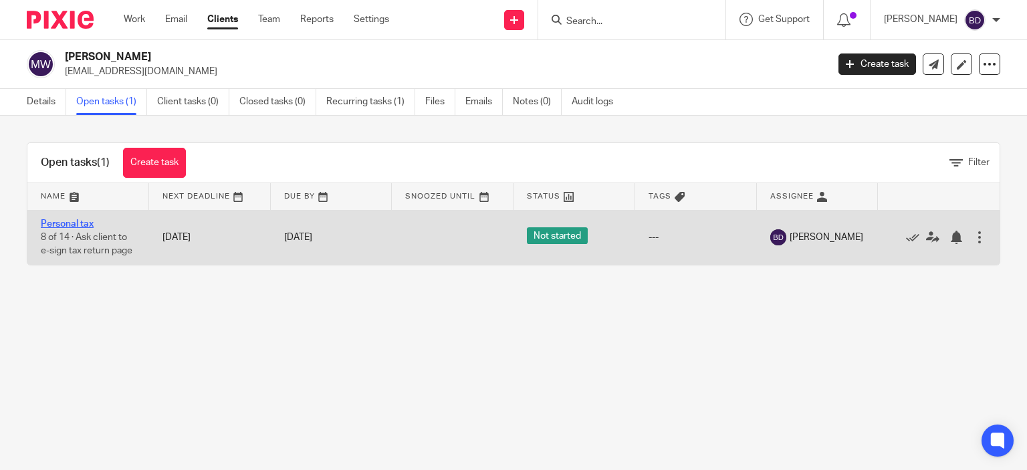
click at [63, 221] on link "Personal tax" at bounding box center [67, 223] width 53 height 9
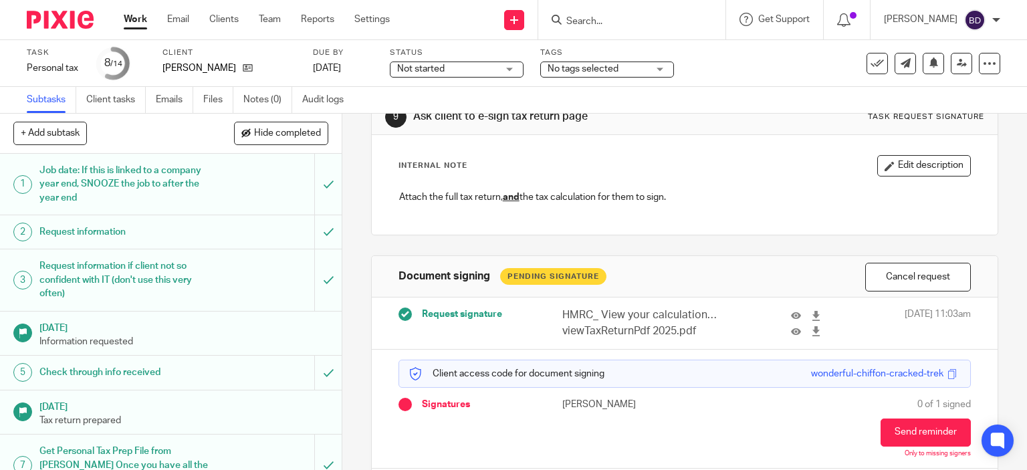
scroll to position [94, 0]
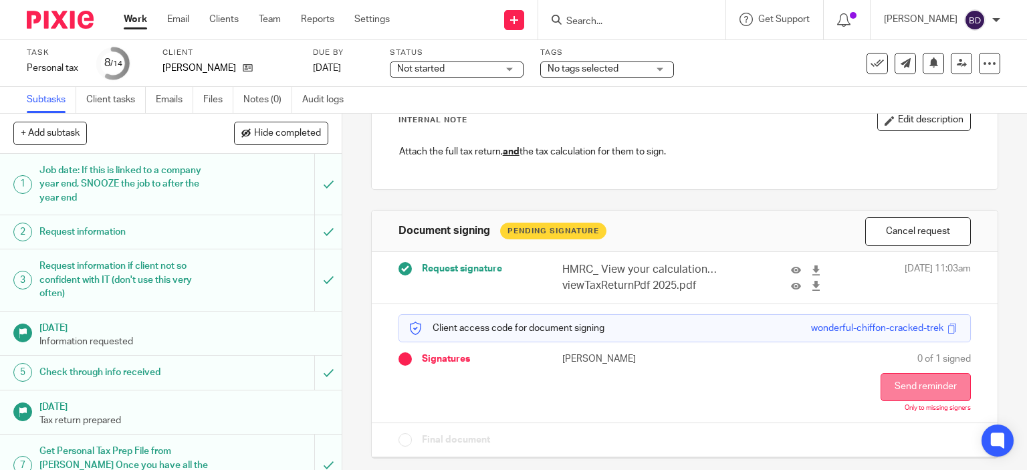
click at [904, 381] on button "Send reminder" at bounding box center [926, 387] width 90 height 28
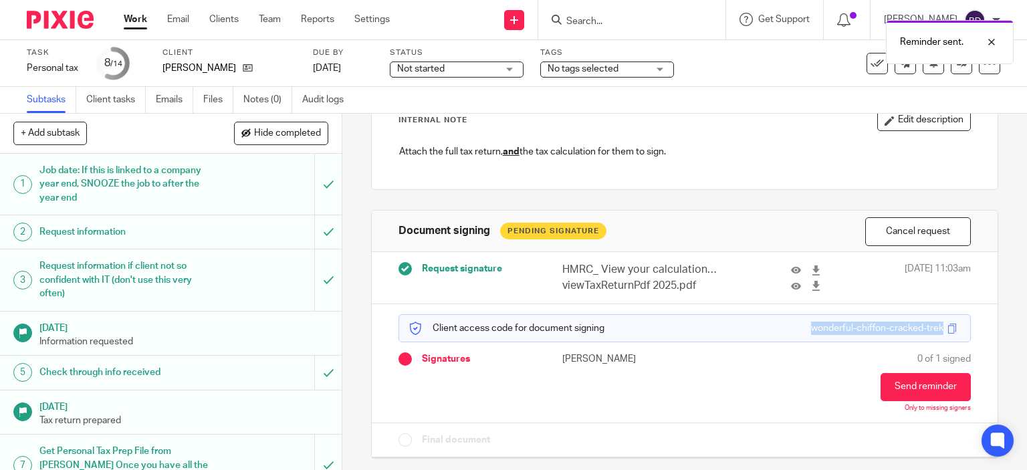
drag, startPoint x: 791, startPoint y: 326, endPoint x: 926, endPoint y: 337, distance: 135.5
click at [926, 337] on div "Client access code for document signing wonderful-chiffon-cracked-trek" at bounding box center [685, 328] width 573 height 28
copy div "wonderful-chiffon-cracked-trek"
